Goal: Transaction & Acquisition: Purchase product/service

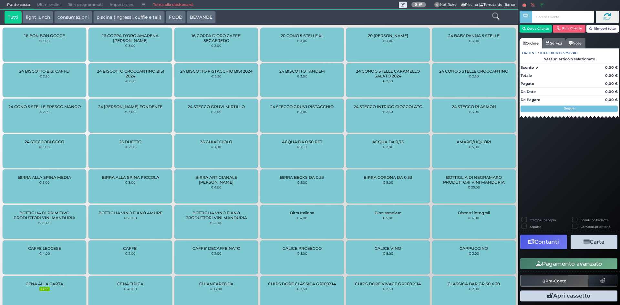
drag, startPoint x: 173, startPoint y: 5, endPoint x: 139, endPoint y: 35, distance: 45.1
click at [173, 5] on link "Torna alla dashboard" at bounding box center [172, 4] width 47 height 9
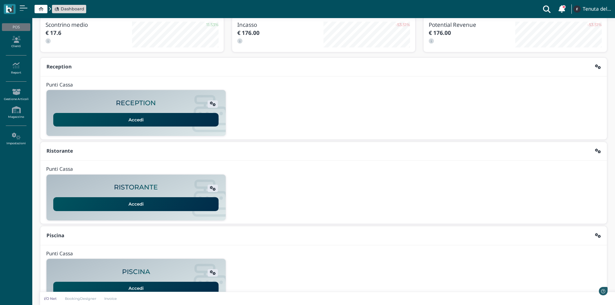
scroll to position [53, 0]
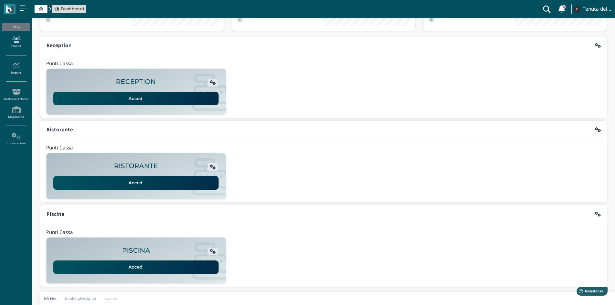
click at [16, 43] on link "Clienti" at bounding box center [16, 42] width 28 height 18
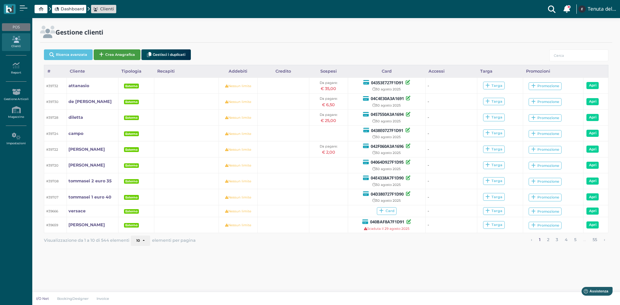
click at [117, 60] on button "Crea Anagrafica" at bounding box center [117, 54] width 47 height 11
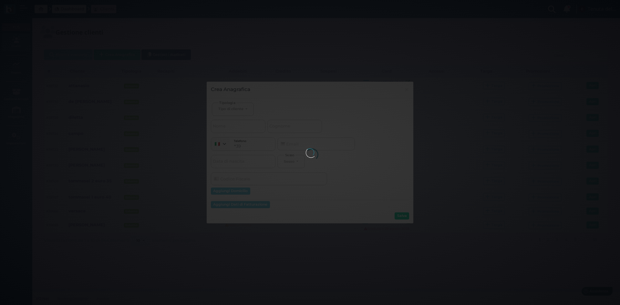
select select
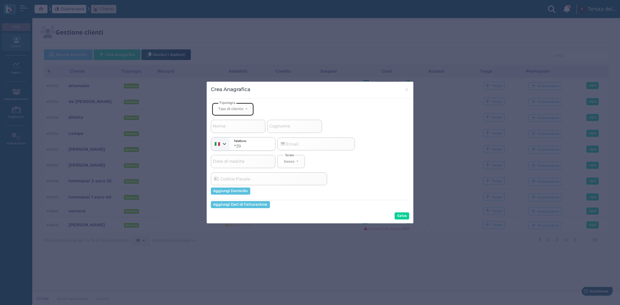
click at [242, 105] on button "Tipo di cliente" at bounding box center [233, 109] width 42 height 13
drag, startPoint x: 233, startPoint y: 129, endPoint x: 244, endPoint y: 130, distance: 10.7
click at [235, 130] on span "Esterno" at bounding box center [226, 130] width 16 height 5
select select "[object Object]"
select select
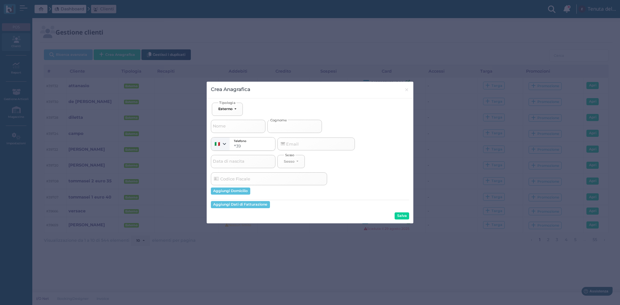
click at [305, 126] on input "Cognome" at bounding box center [294, 126] width 55 height 13
type input "d"
select select
type input "de"
select select
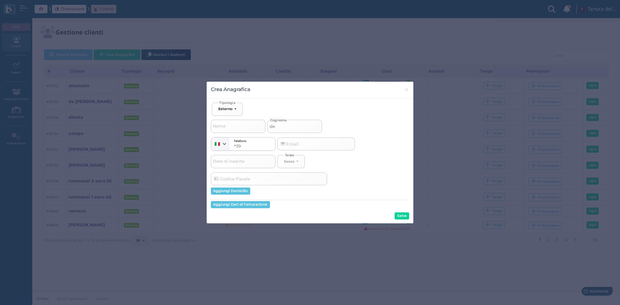
type input "de"
select select
type input "de l"
select select
type input "de lo"
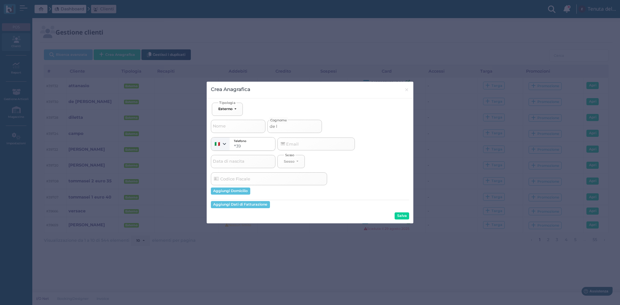
select select
type input "de lor"
select select
type input "de lore"
select select
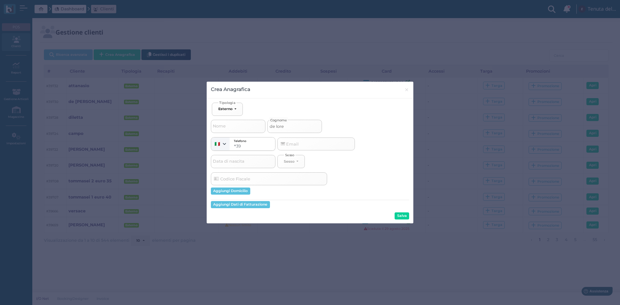
type input "de loren"
select select
type input "de lorenz"
select select
type input "de lorenzo"
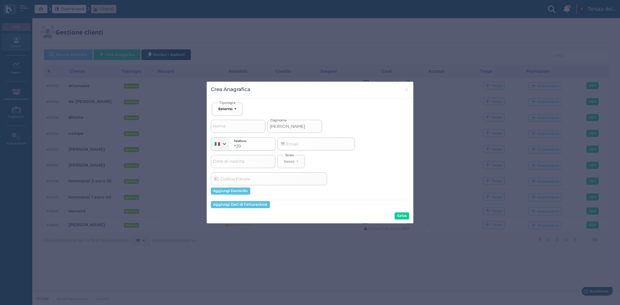
select select
type input "de lorenzo"
click at [404, 213] on button "Salva" at bounding box center [402, 216] width 15 height 7
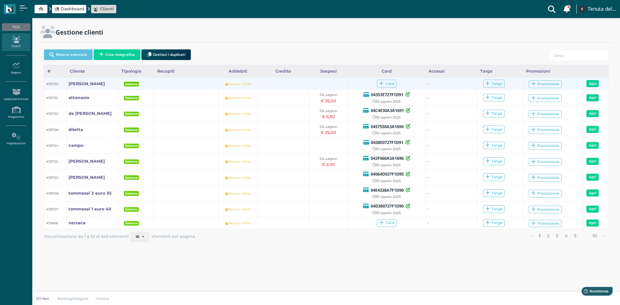
click at [397, 84] on td "Card" at bounding box center [387, 84] width 78 height 12
click at [394, 84] on span "Card" at bounding box center [387, 84] width 20 height 8
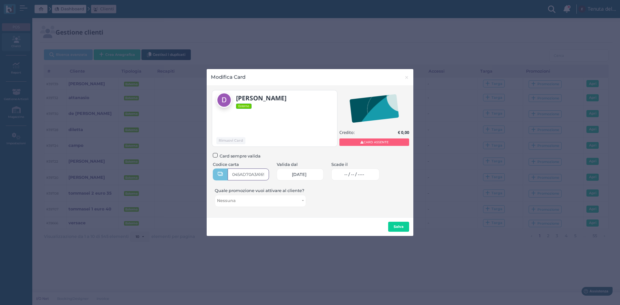
type input "045AD70A3A1690"
click at [350, 176] on link "-- / -- / ----" at bounding box center [355, 175] width 48 height 12
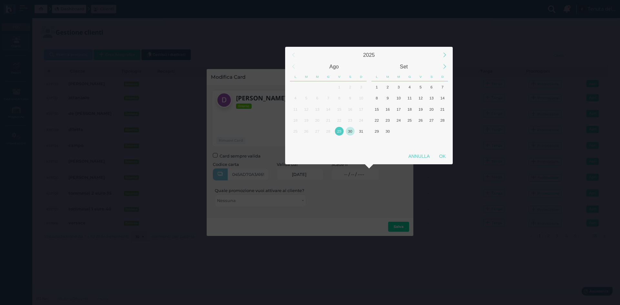
click at [351, 130] on div "30" at bounding box center [350, 131] width 9 height 9
drag, startPoint x: 443, startPoint y: 159, endPoint x: 435, endPoint y: 163, distance: 9.4
click at [444, 159] on div "OK" at bounding box center [442, 157] width 16 height 12
type input "30/08/2025"
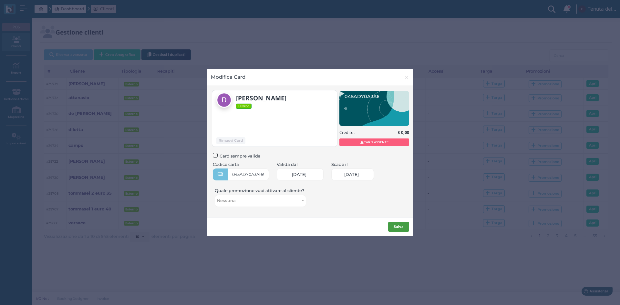
scroll to position [0, 28]
click at [401, 229] on b "Salva" at bounding box center [399, 226] width 10 height 5
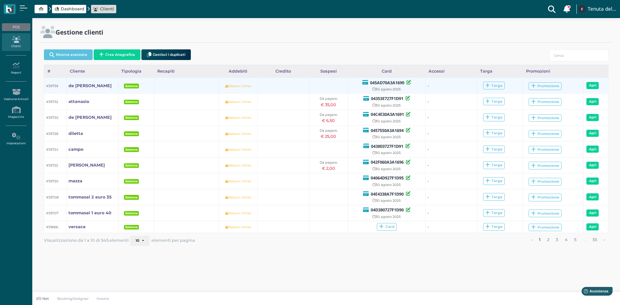
click at [381, 83] on b "045AD70A3A1690" at bounding box center [387, 83] width 34 height 6
copy b "045AD70A3A1690"
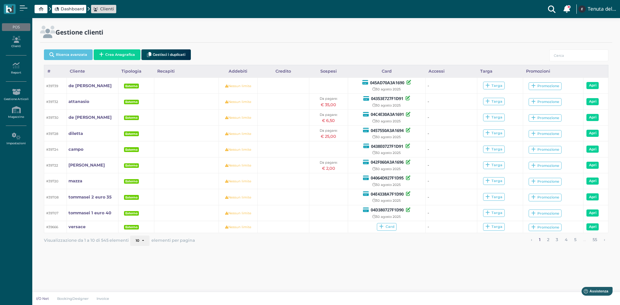
click at [68, 1] on div "Dashboard Clienti Clienti con sospeso Vi sono 104 clienti che hanno un sospeso …" at bounding box center [310, 9] width 612 height 18
drag, startPoint x: 71, startPoint y: 12, endPoint x: 72, endPoint y: 16, distance: 4.4
click at [71, 12] on span "Dashboard" at bounding box center [73, 9] width 24 height 6
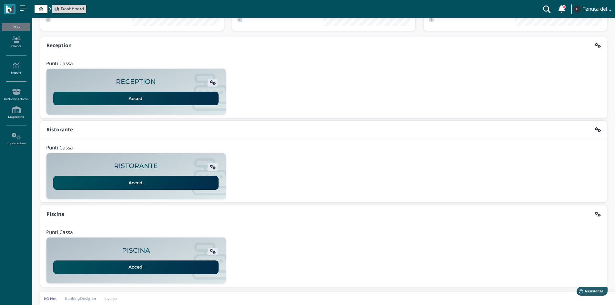
click at [132, 267] on link "Accedi" at bounding box center [135, 268] width 165 height 14
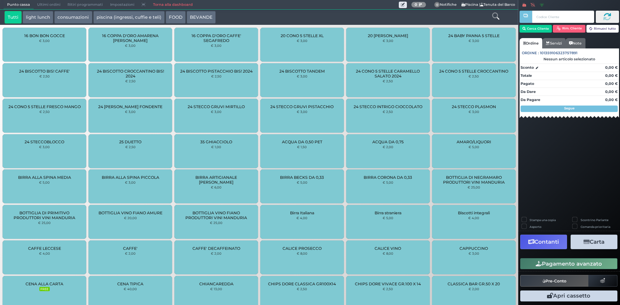
click at [550, 19] on input "text" at bounding box center [563, 17] width 62 height 12
type input "045AD70A3A1690"
click at [542, 30] on button "Cerca Cliente" at bounding box center [536, 29] width 33 height 8
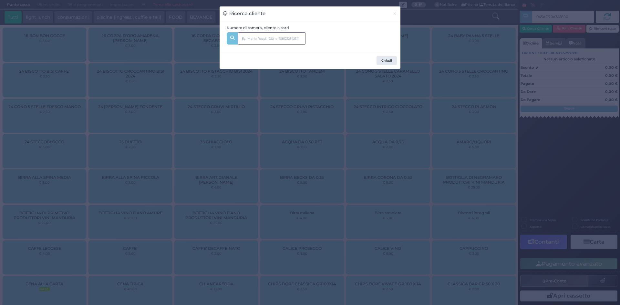
click at [259, 42] on input "text" at bounding box center [272, 38] width 68 height 12
paste input "045AD70A3A1690"
type input "045AD70A3A1690"
click at [386, 61] on button "Chiudi" at bounding box center [387, 60] width 20 height 9
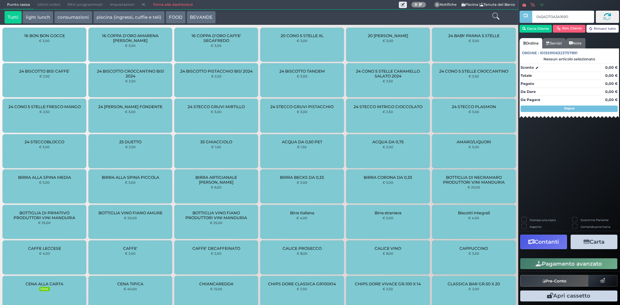
click at [105, 15] on button "piscina (ingressi, cuffie e teli)" at bounding box center [128, 17] width 71 height 13
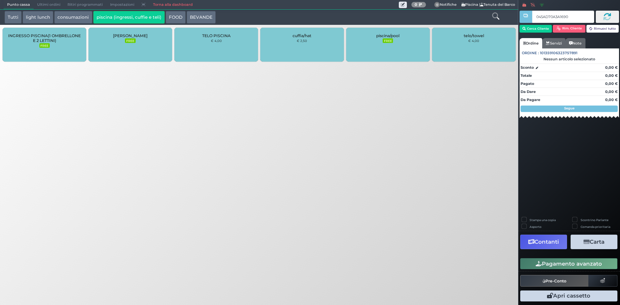
click at [44, 66] on div "Punto cassa Mappa Ultimi ordini Delivery Ritiri programmati Impostazioni Torna …" at bounding box center [310, 152] width 620 height 305
click at [45, 51] on div "INGRESSO PISCINA(1 OMBRELLONE E 2 LETTINI) FREE" at bounding box center [45, 45] width 84 height 34
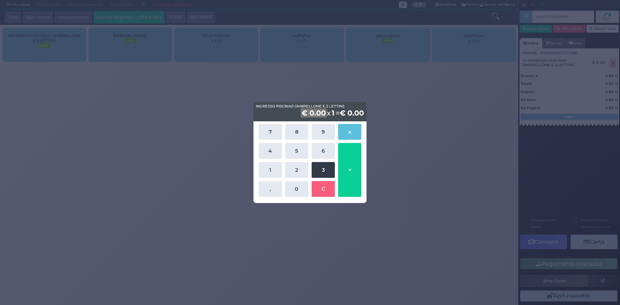
click at [322, 172] on button "3" at bounding box center [323, 170] width 23 height 16
click at [302, 152] on button "5" at bounding box center [296, 151] width 23 height 16
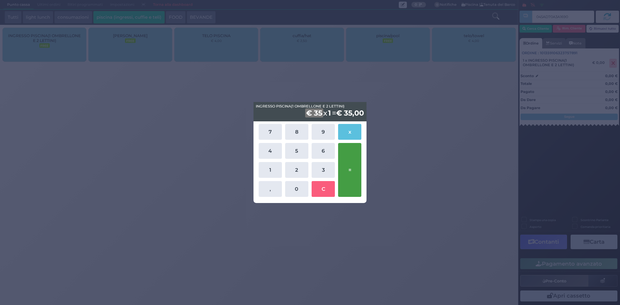
click at [344, 170] on button "=" at bounding box center [349, 170] width 23 height 54
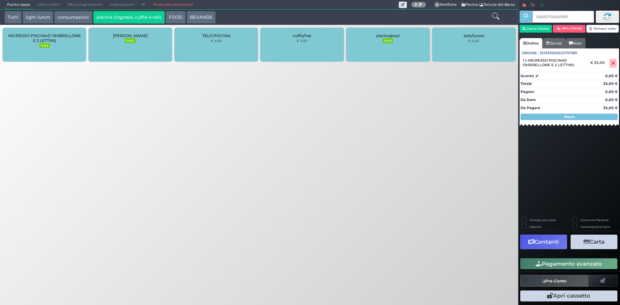
click at [591, 17] on input "045AD70A3A1690" at bounding box center [563, 17] width 62 height 12
click at [609, 15] on icon at bounding box center [607, 17] width 8 height 8
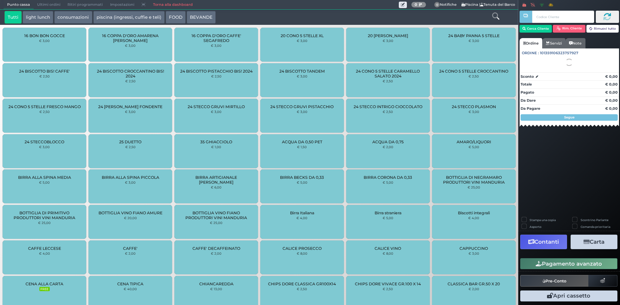
click at [546, 30] on button "Cerca Cliente" at bounding box center [536, 29] width 33 height 8
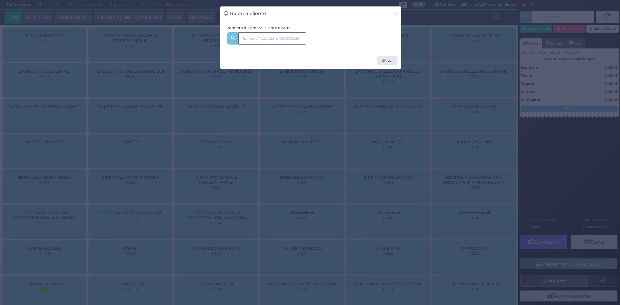
click at [250, 38] on input "text" at bounding box center [272, 38] width 68 height 12
paste input "045AD70A3A1690"
type input "045AD70A3A1690"
click at [297, 53] on span "de lorenzo Dal:" at bounding box center [286, 55] width 95 height 13
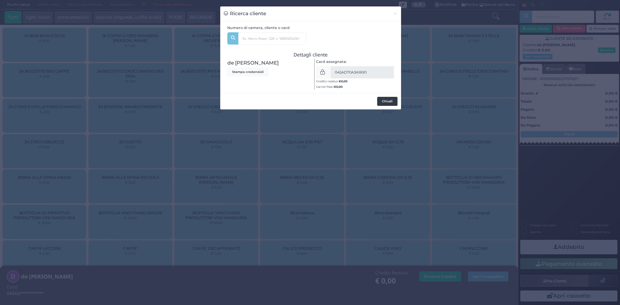
click at [385, 101] on button "Chiudi" at bounding box center [387, 101] width 20 height 9
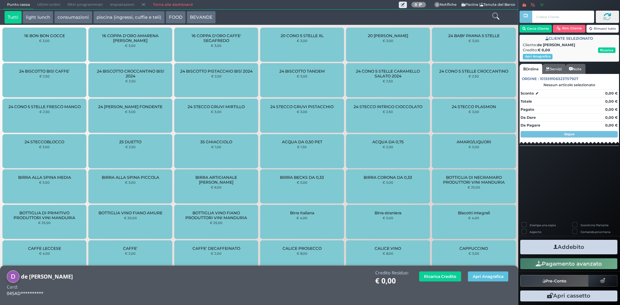
click at [127, 14] on button "piscina (ingressi, cuffie e teli)" at bounding box center [128, 17] width 71 height 13
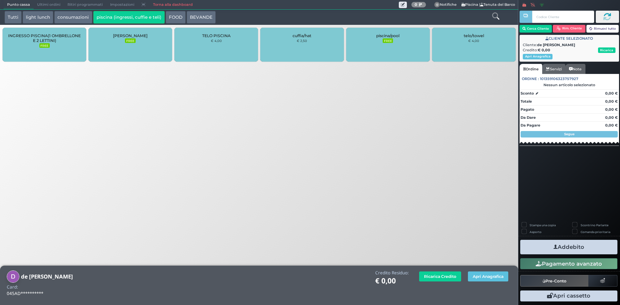
click at [51, 37] on span "INGRESSO PISCINA(1 OMBRELLONE E 2 LETTINI)" at bounding box center [44, 38] width 73 height 10
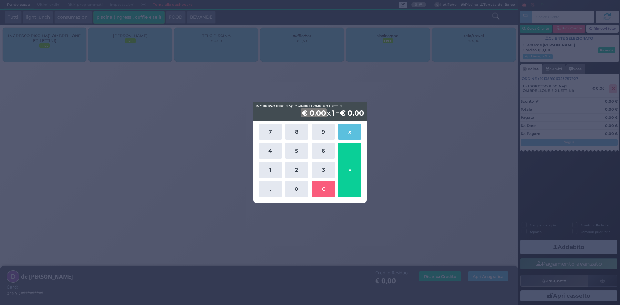
drag, startPoint x: 322, startPoint y: 169, endPoint x: 309, endPoint y: 156, distance: 17.6
click at [320, 168] on button "3" at bounding box center [323, 170] width 23 height 16
click at [297, 145] on button "5" at bounding box center [296, 151] width 23 height 16
click at [348, 161] on button "=" at bounding box center [349, 170] width 23 height 54
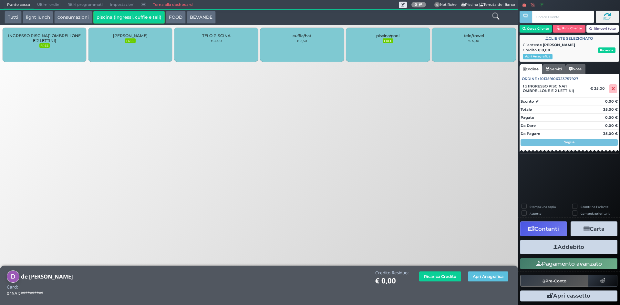
click at [558, 247] on button "Addebito" at bounding box center [568, 247] width 97 height 15
